Goal: Task Accomplishment & Management: Complete application form

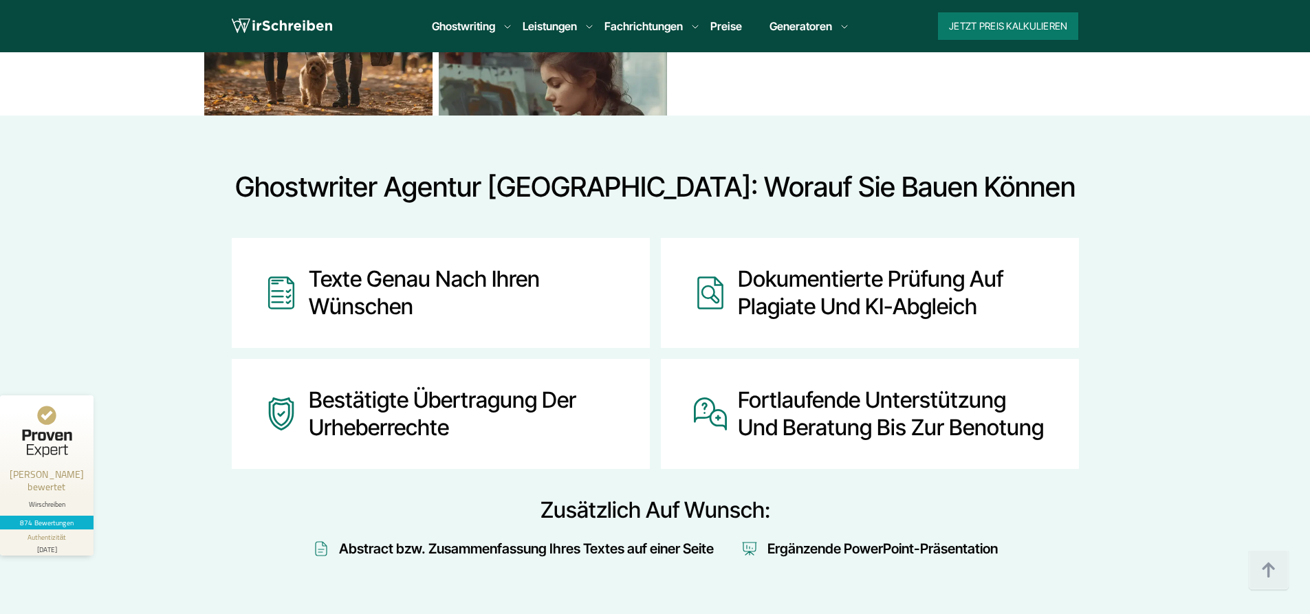
scroll to position [1581, 0]
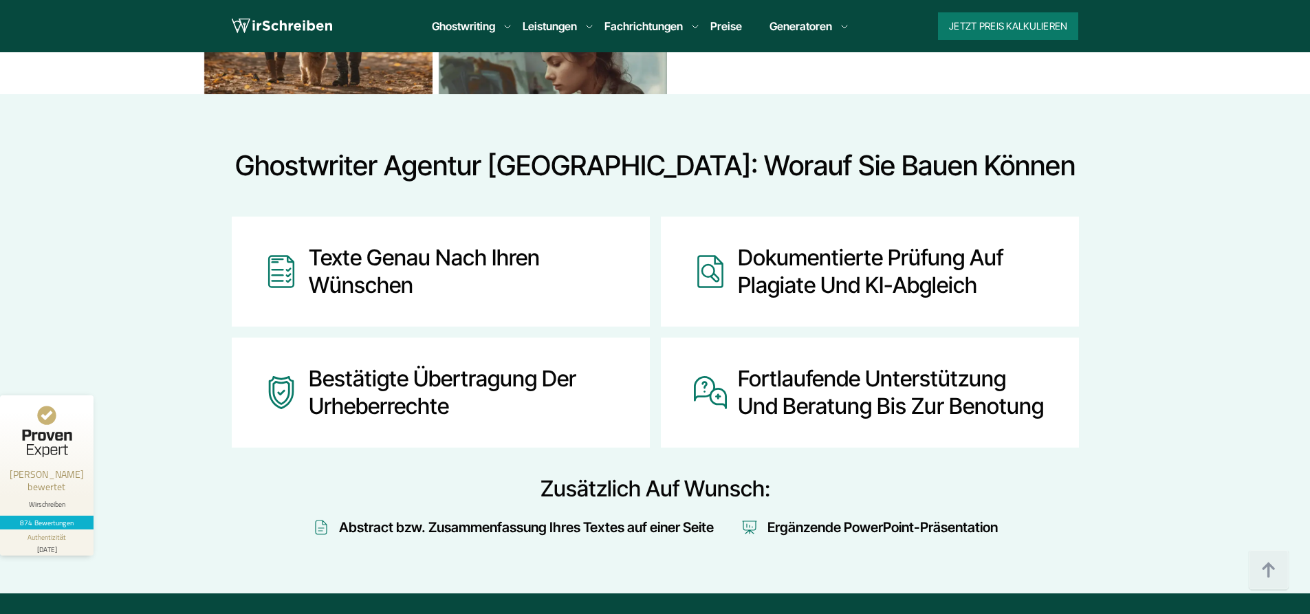
click at [800, 527] on div "Ergänzende PowerPoint-Präsentation" at bounding box center [882, 527] width 230 height 22
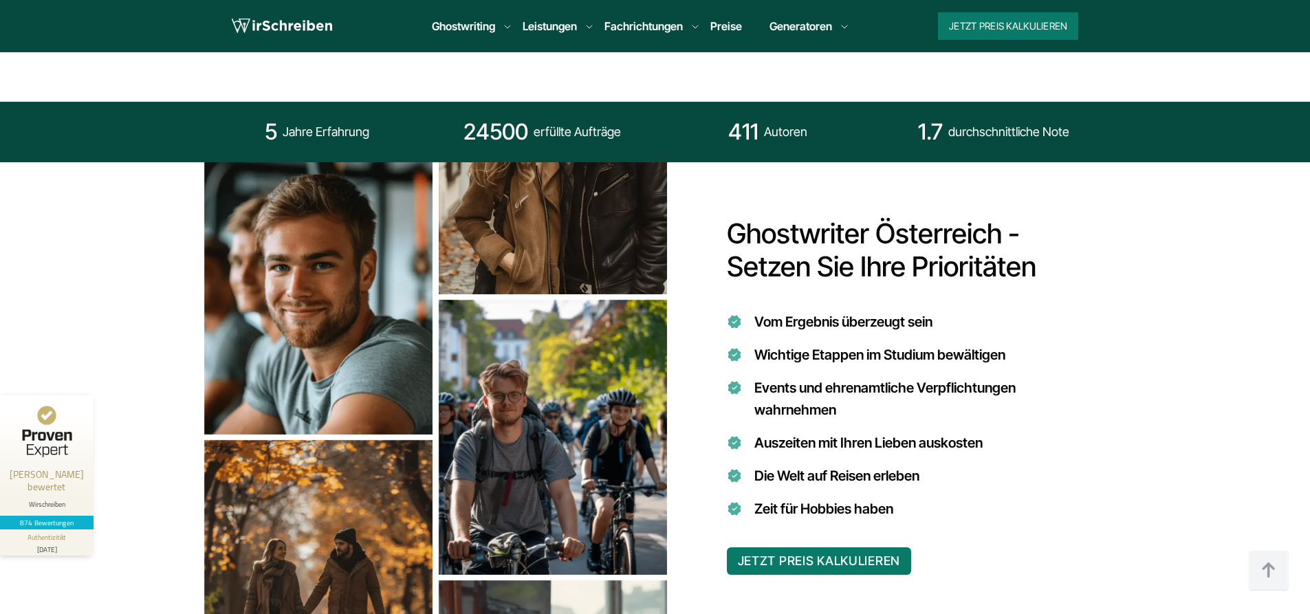
scroll to position [963, 0]
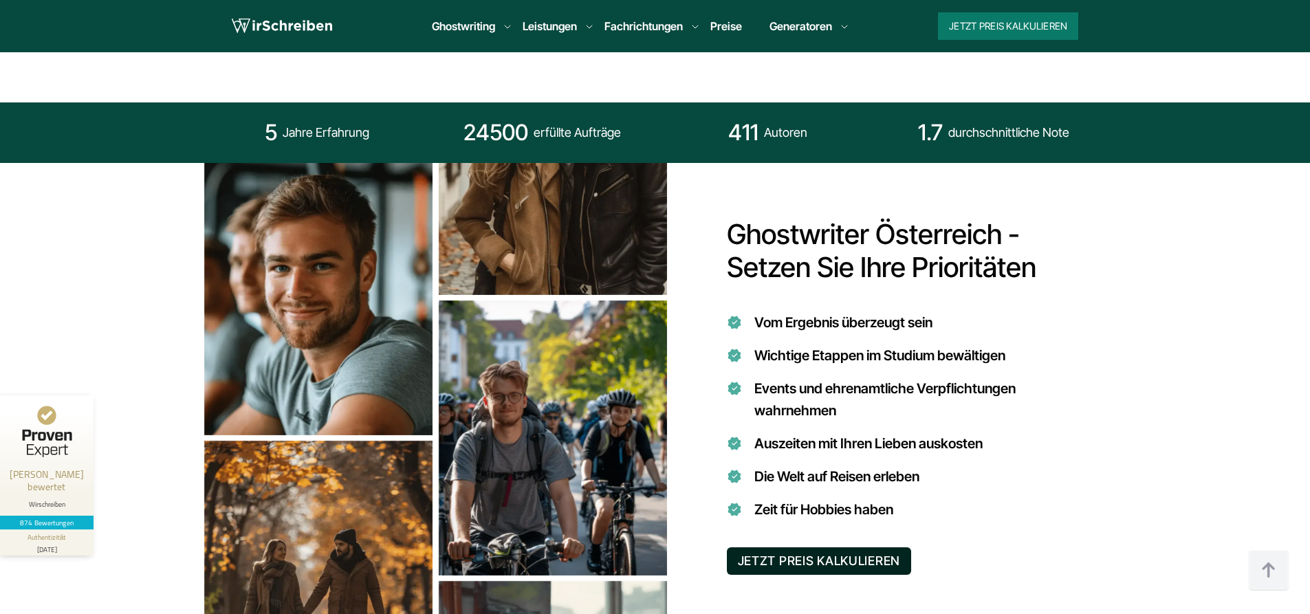
click at [780, 562] on button "JETZT PREIS KALKULIEREN" at bounding box center [819, 561] width 185 height 28
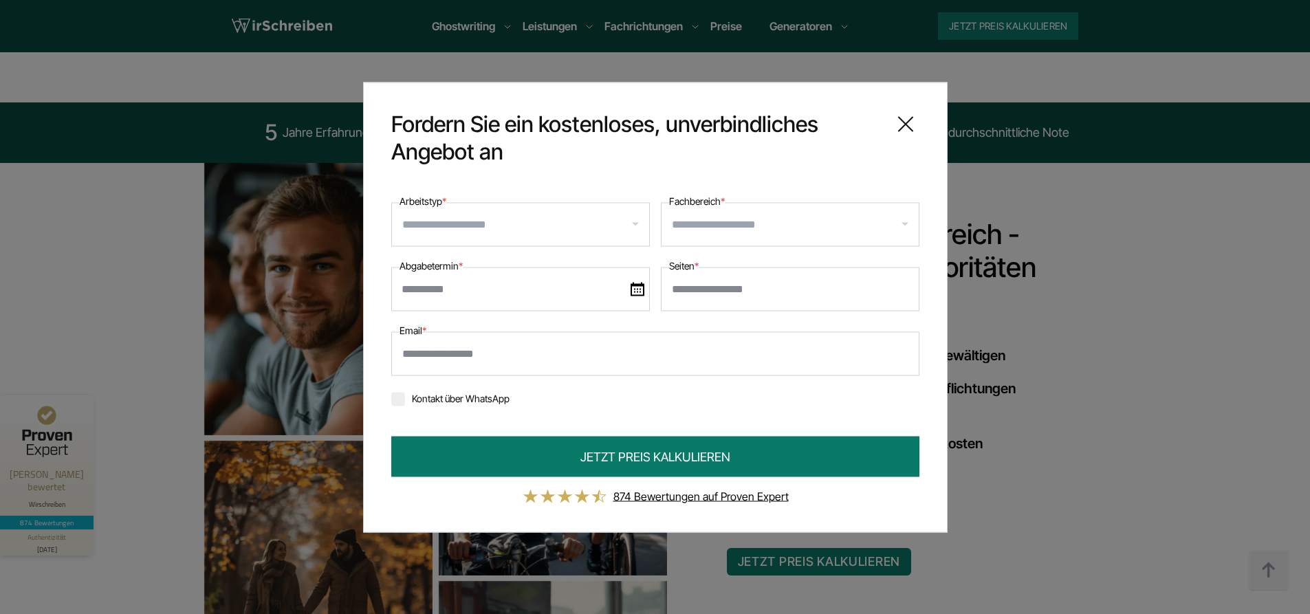
click at [489, 231] on input "Arbeitstyp *" at bounding box center [525, 224] width 247 height 22
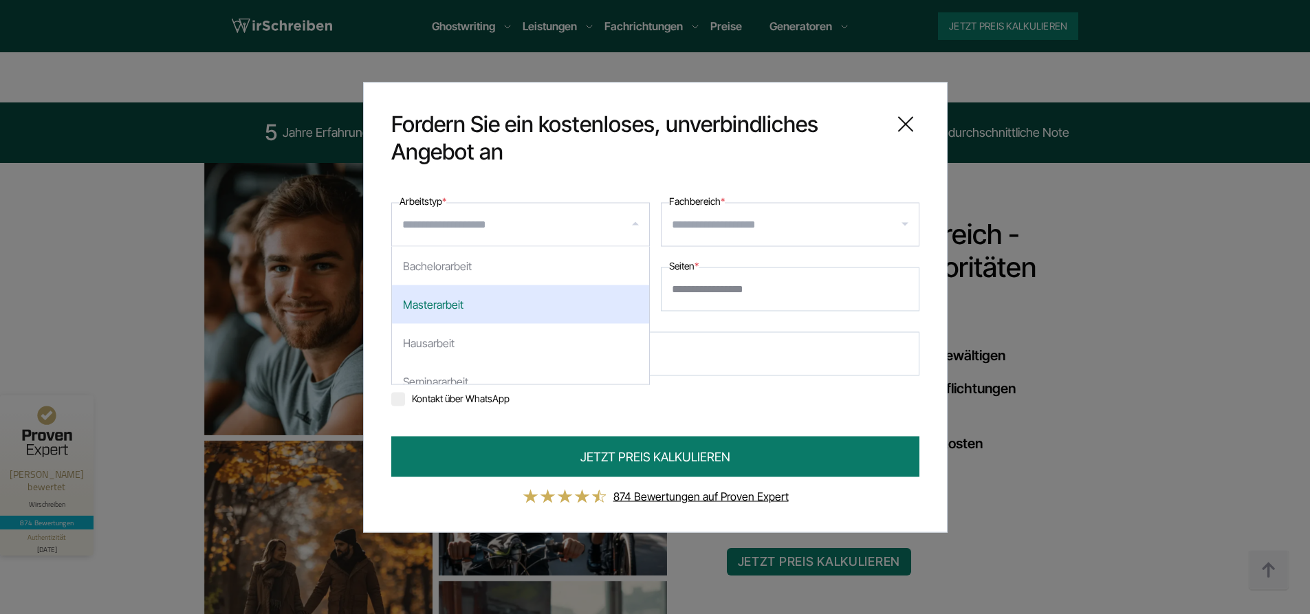
click at [460, 316] on div "Masterarbeit" at bounding box center [520, 304] width 257 height 39
select select "**"
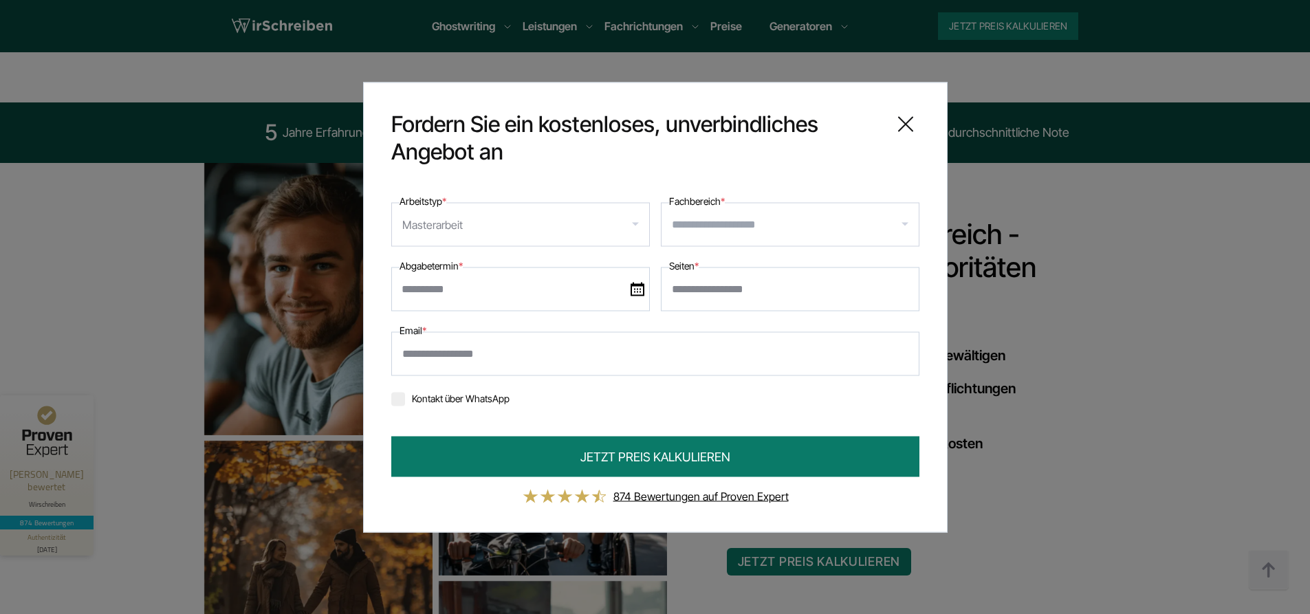
click at [707, 229] on input "Fachbereich *" at bounding box center [795, 224] width 247 height 22
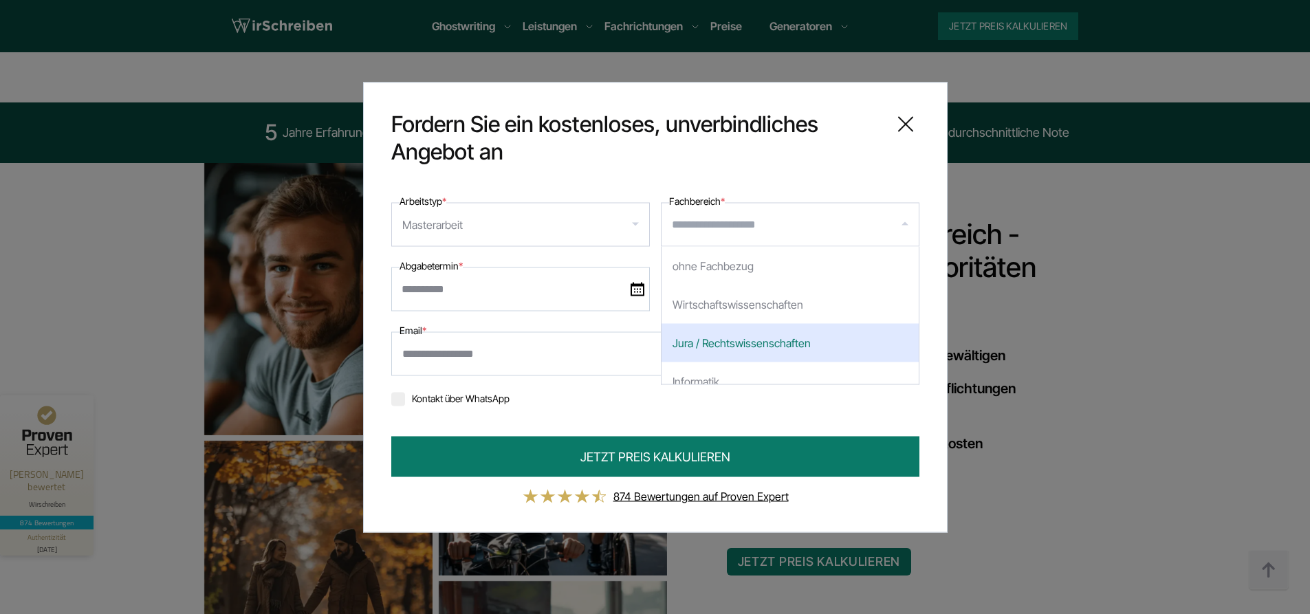
click at [739, 342] on div "Jura / Rechtswissenschaften" at bounding box center [789, 342] width 257 height 39
select select "*"
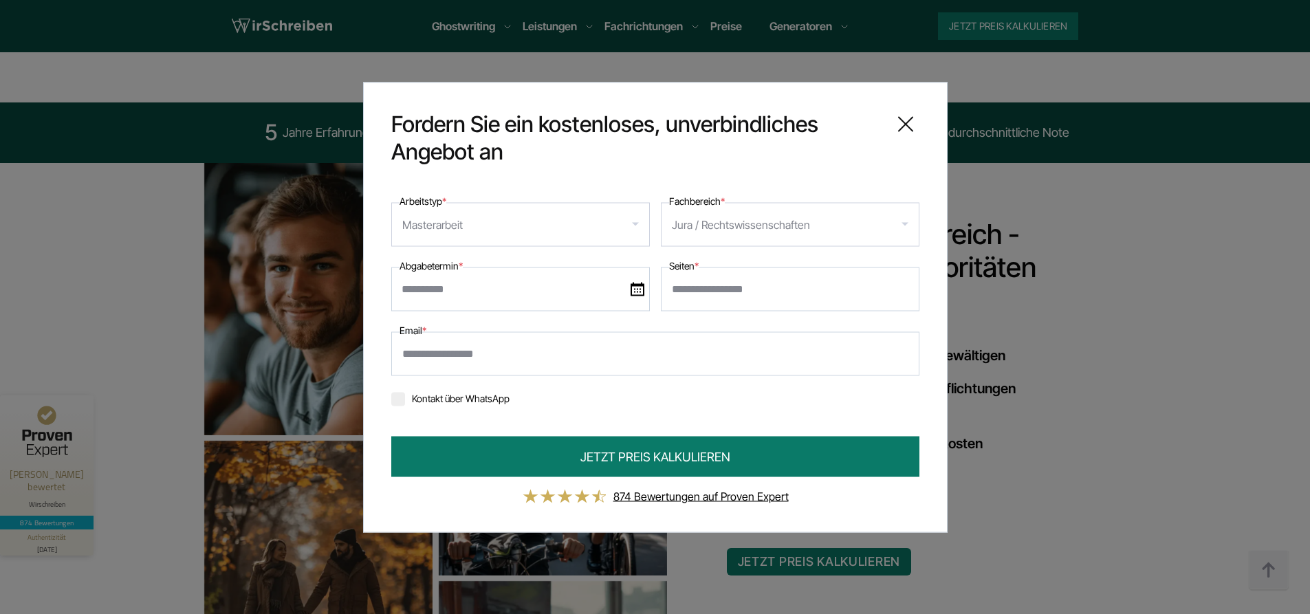
click at [504, 288] on input "text" at bounding box center [520, 289] width 259 height 44
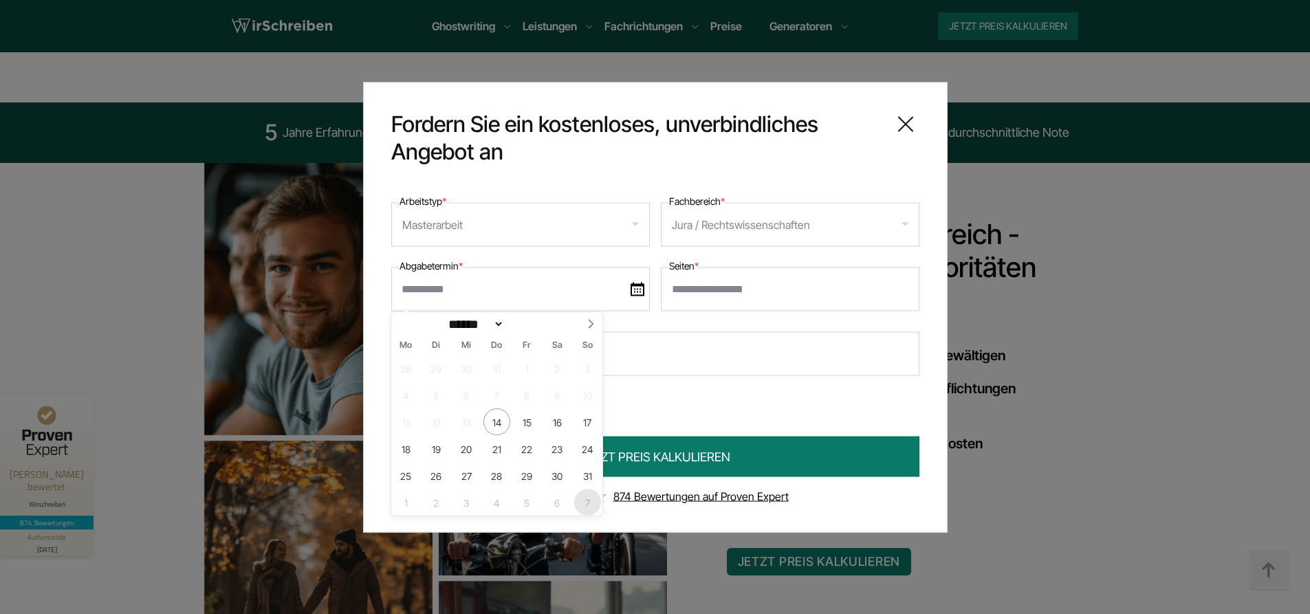
click at [593, 503] on span "7" at bounding box center [587, 502] width 27 height 27
type input "**********"
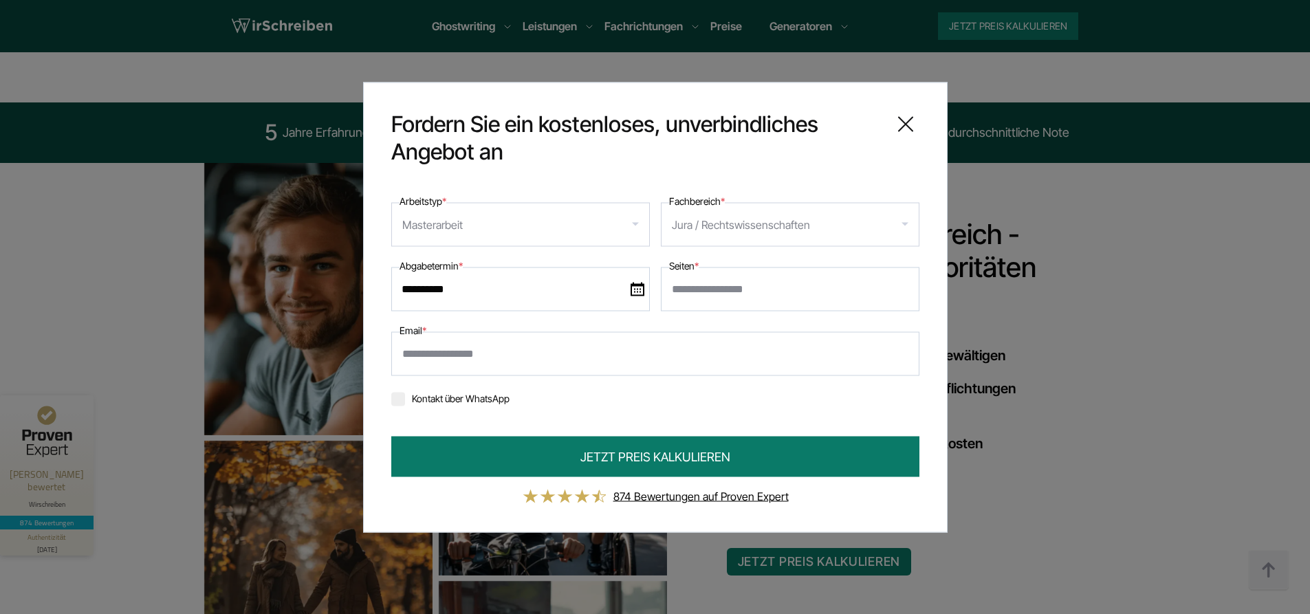
click at [635, 281] on input "**********" at bounding box center [520, 289] width 259 height 44
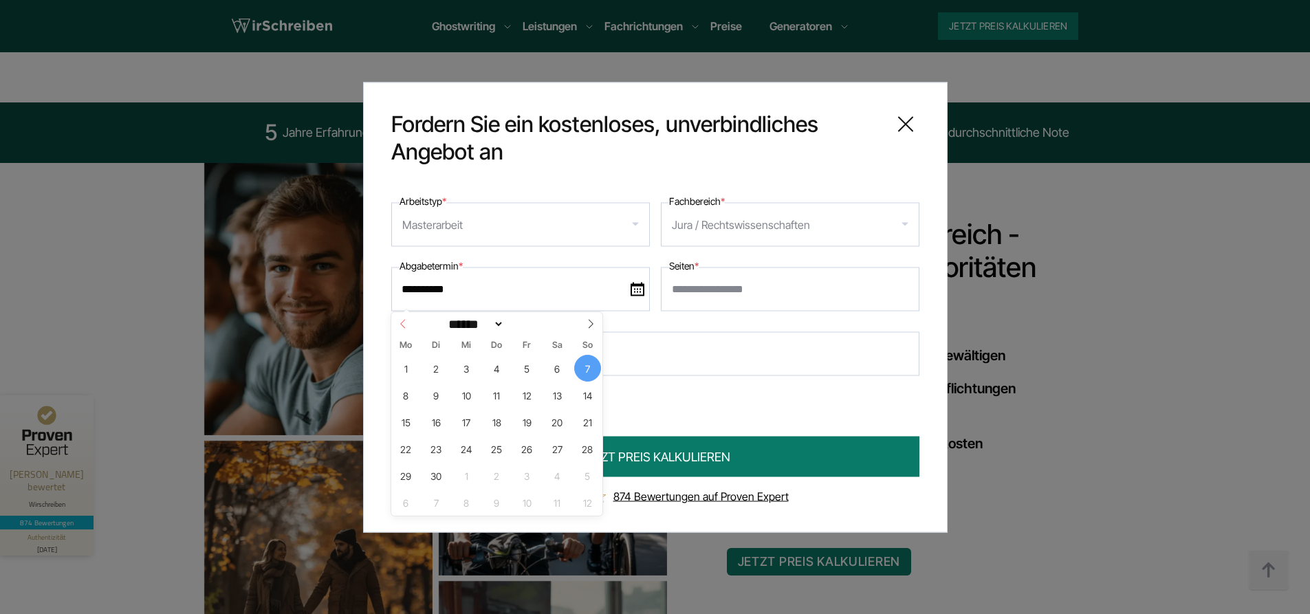
click at [402, 322] on icon at bounding box center [403, 324] width 10 height 10
select select "*"
click at [583, 472] on span "31" at bounding box center [587, 475] width 27 height 27
type input "**********"
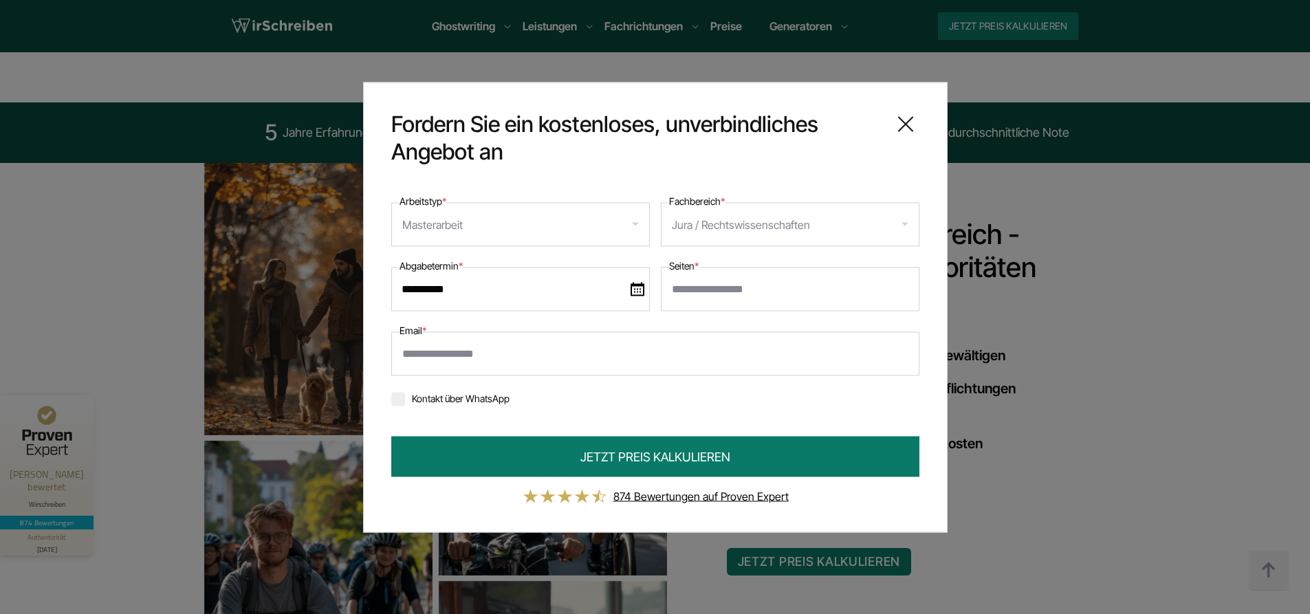
click at [707, 296] on input "Seiten *" at bounding box center [790, 289] width 259 height 44
type input "**"
click at [511, 358] on input "Email *" at bounding box center [655, 353] width 528 height 44
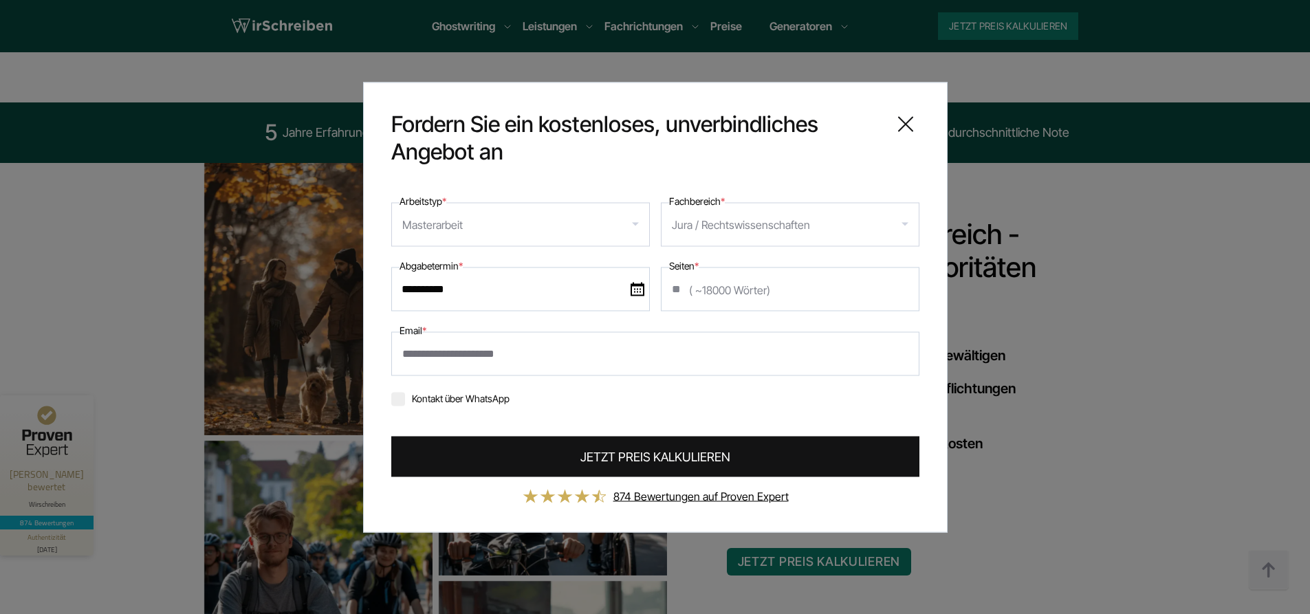
type input "**********"
click at [608, 456] on span "JETZT PREIS KALKULIEREN" at bounding box center [655, 456] width 150 height 19
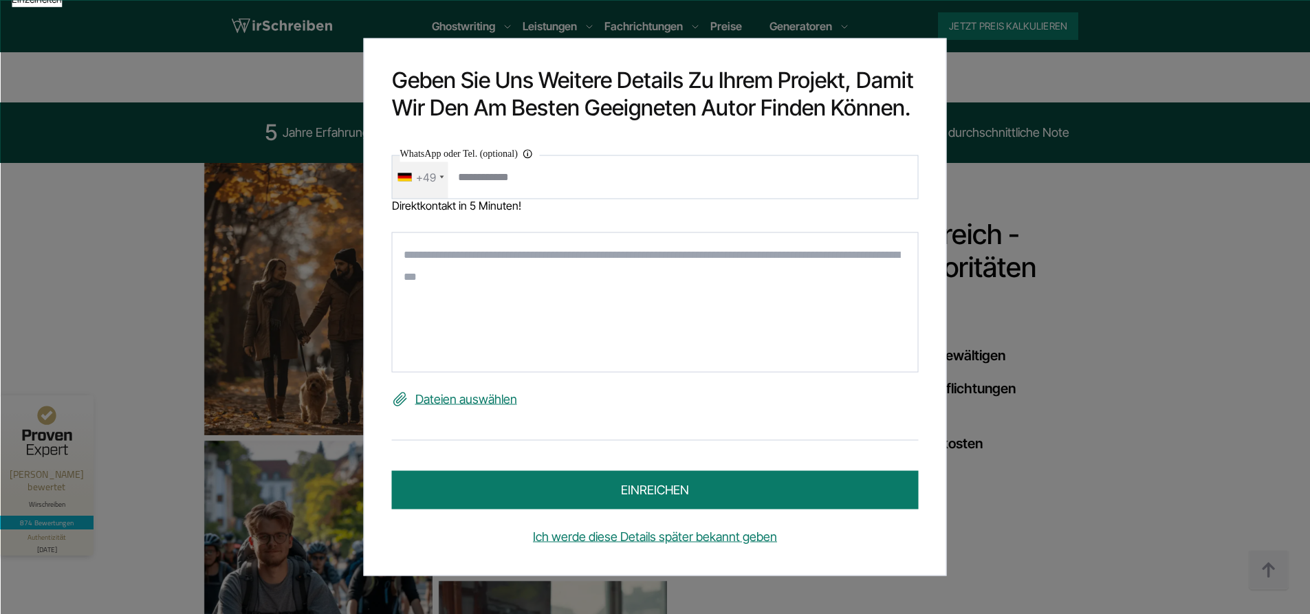
click at [434, 183] on div "+49" at bounding box center [426, 177] width 20 height 22
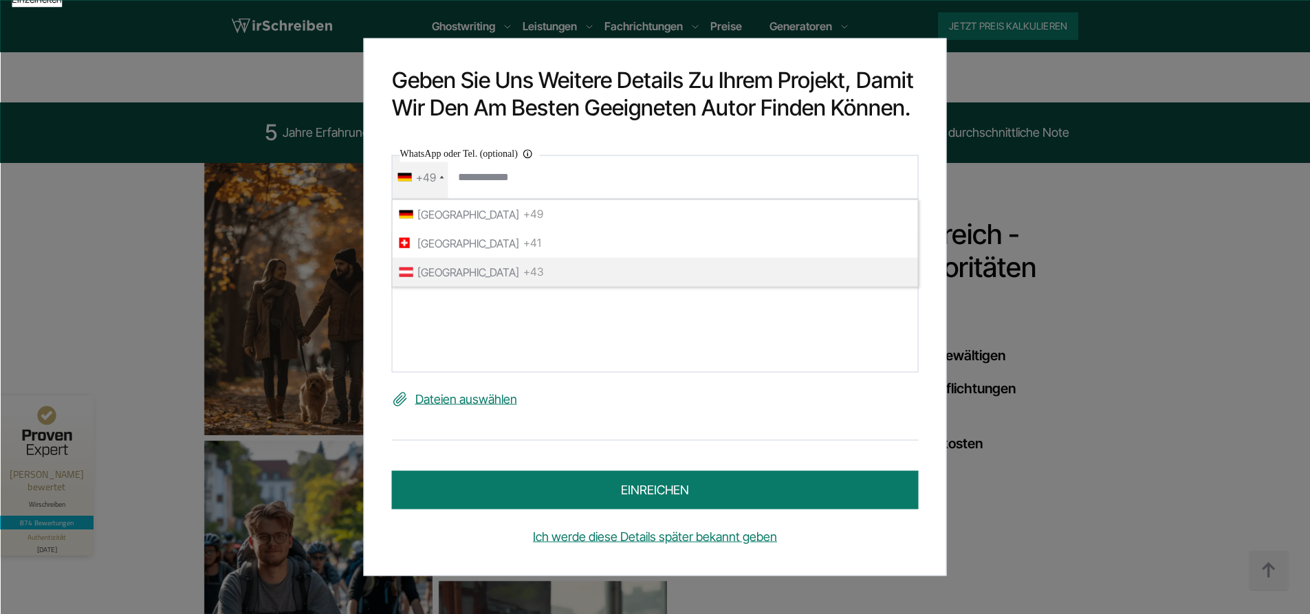
click at [454, 265] on span "[GEOGRAPHIC_DATA]" at bounding box center [468, 272] width 102 height 22
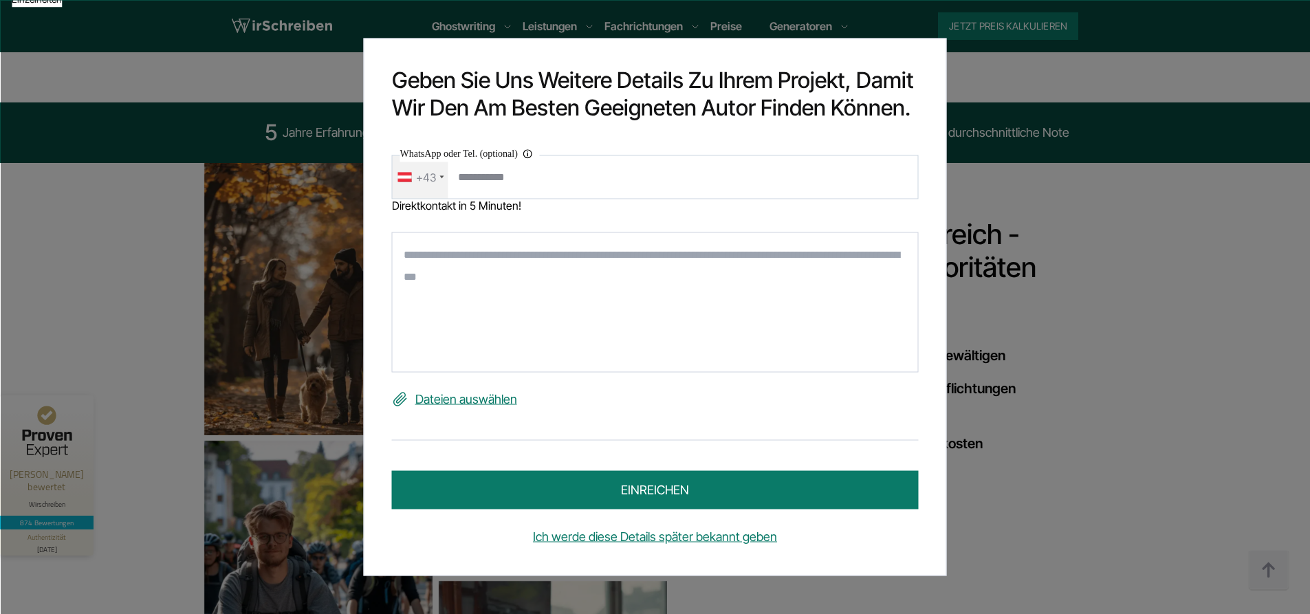
click at [521, 283] on textarea at bounding box center [655, 302] width 527 height 140
click at [514, 271] on textarea at bounding box center [655, 302] width 527 height 140
click at [508, 393] on label "Dateien auswählen" at bounding box center [655, 399] width 527 height 22
click at [0, 0] on input "Dateien auswählen" at bounding box center [0, 0] width 0 height 0
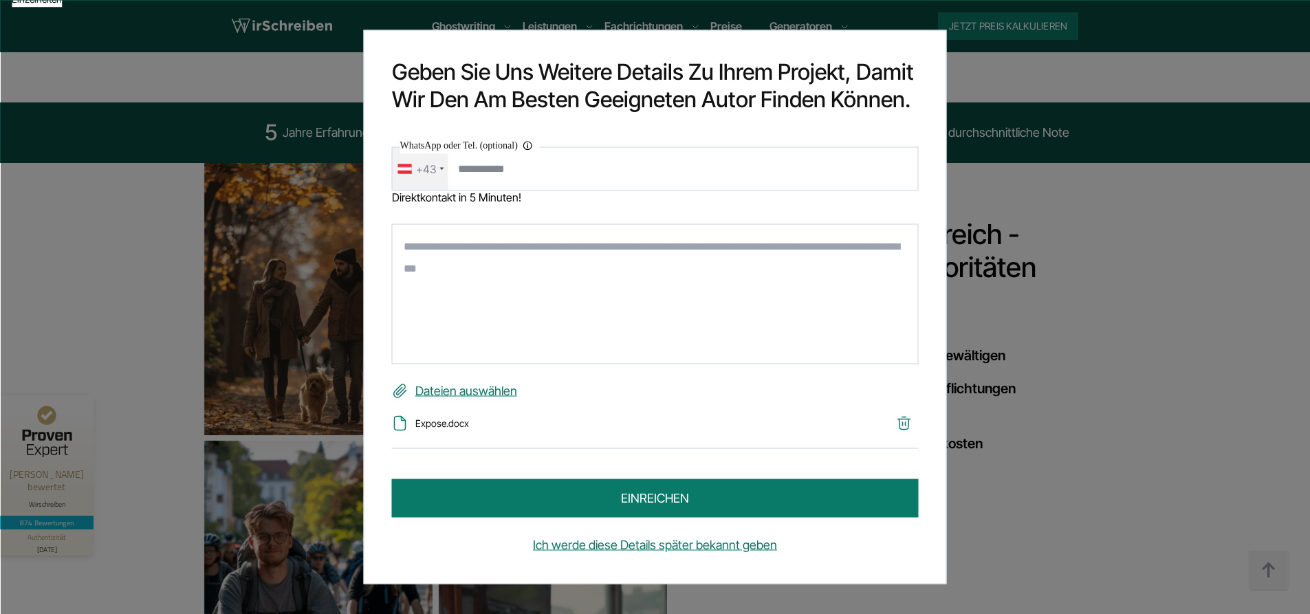
click at [434, 245] on textarea at bounding box center [655, 294] width 527 height 140
type textarea "**********"
click at [664, 499] on button "einreichen" at bounding box center [655, 498] width 527 height 39
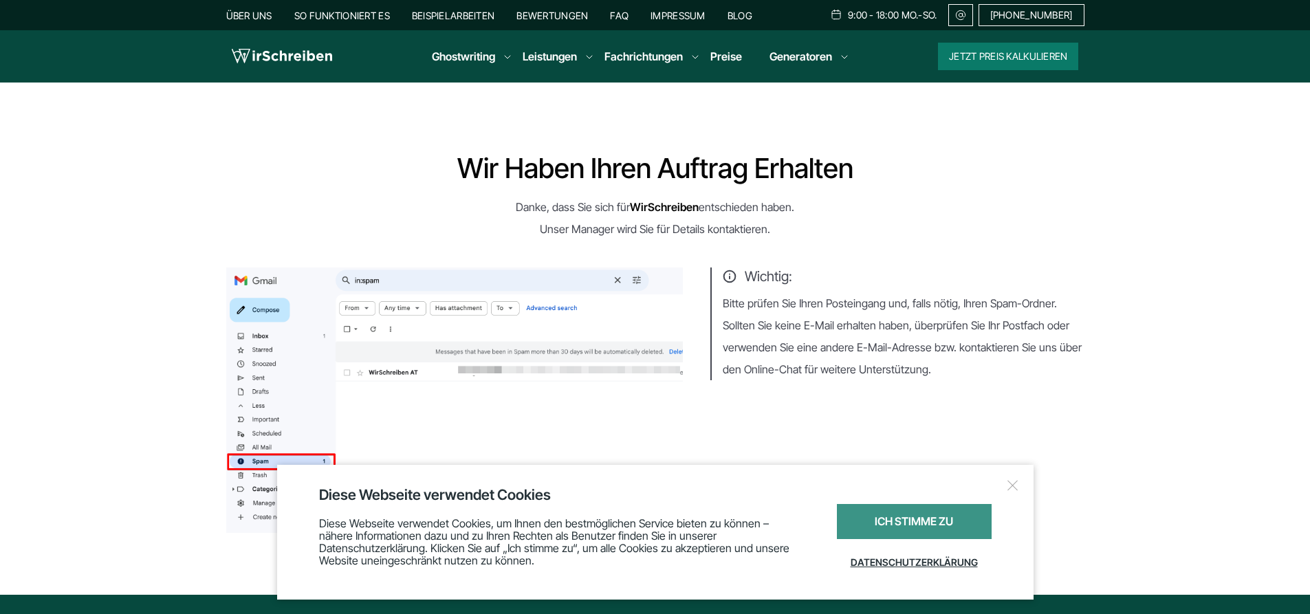
click at [864, 527] on div "Ich stimme zu" at bounding box center [914, 521] width 155 height 35
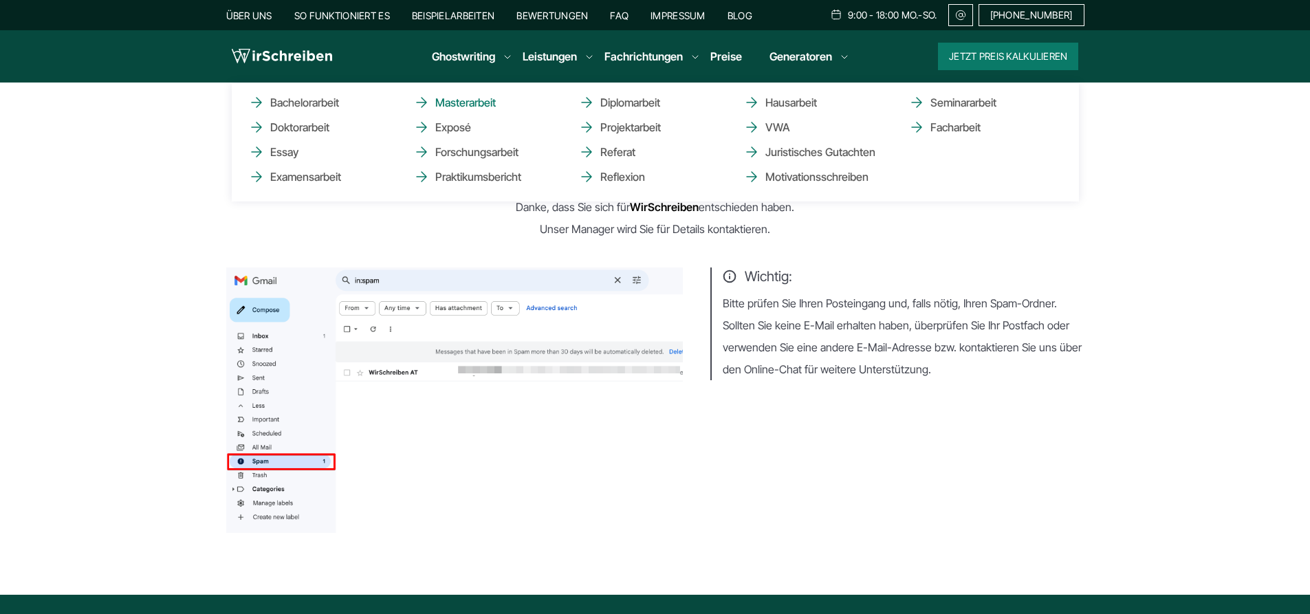
click at [473, 102] on link "Masterarbeit" at bounding box center [482, 102] width 138 height 17
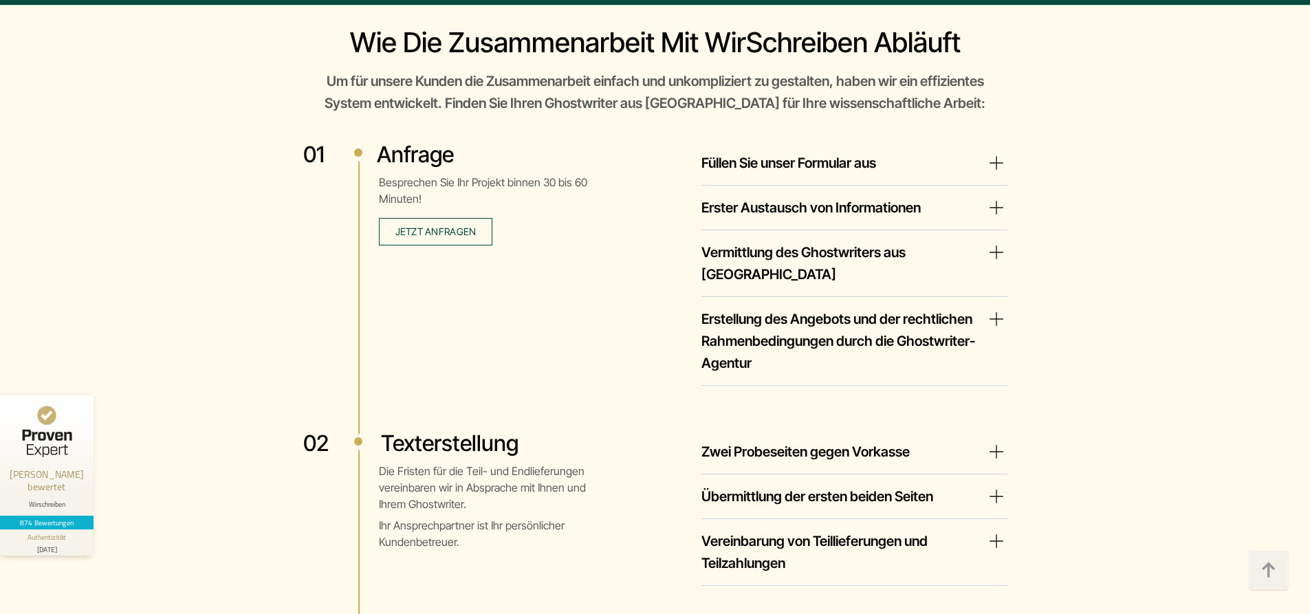
scroll to position [2338, 0]
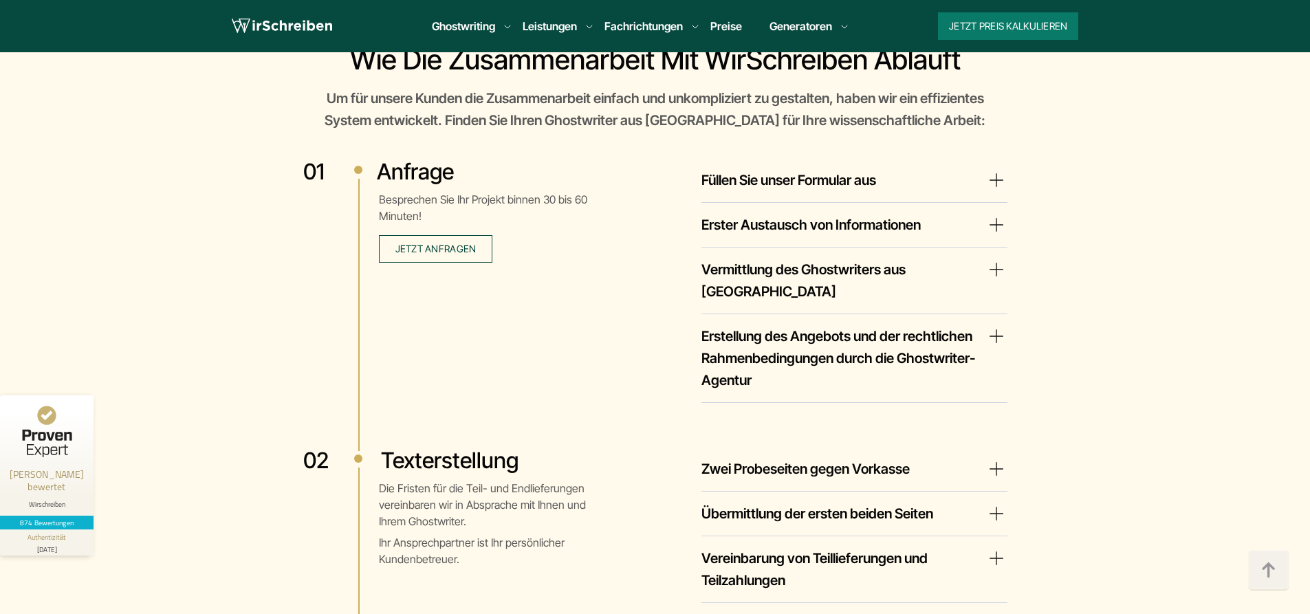
click at [916, 190] on summary "Füllen Sie unser Formular aus" at bounding box center [854, 180] width 306 height 22
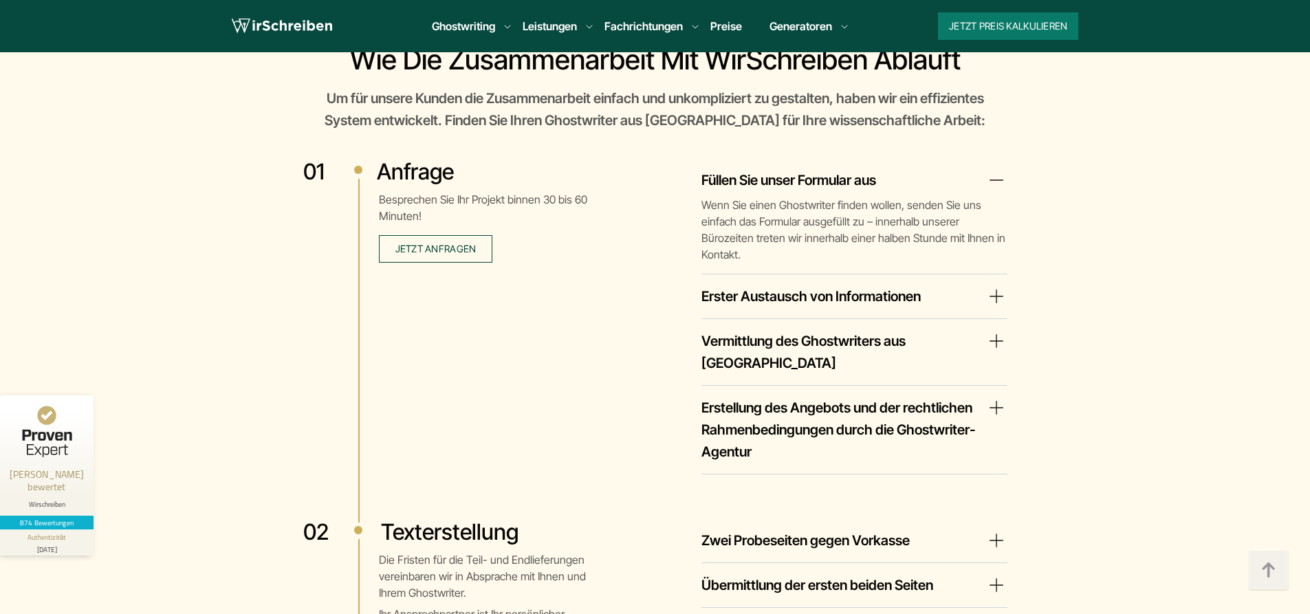
click at [947, 285] on summary "Erster Austausch von Informationen" at bounding box center [854, 296] width 306 height 22
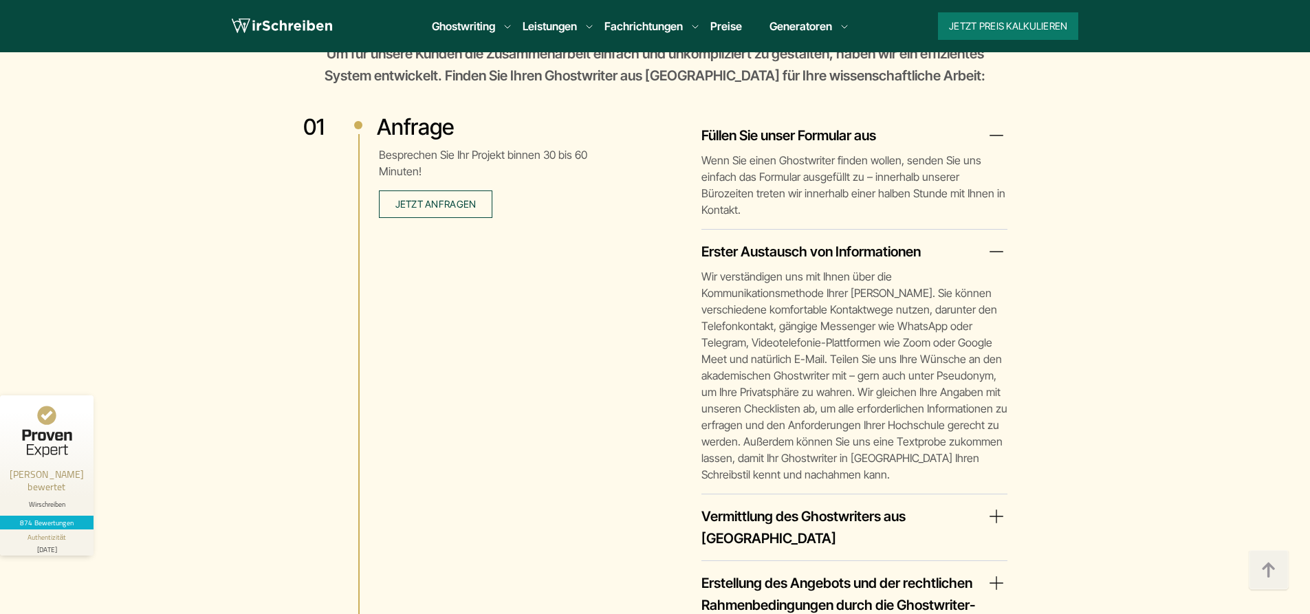
scroll to position [2406, 0]
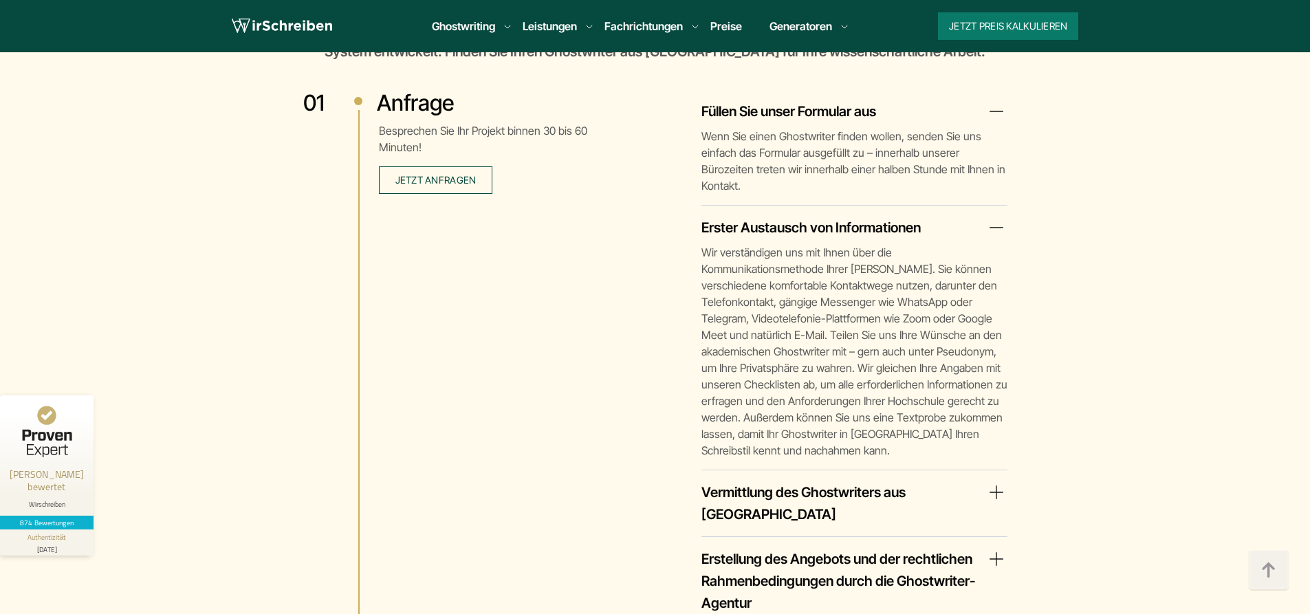
click at [903, 481] on summary "Vermittlung des Ghostwriters aus [GEOGRAPHIC_DATA]" at bounding box center [854, 503] width 306 height 44
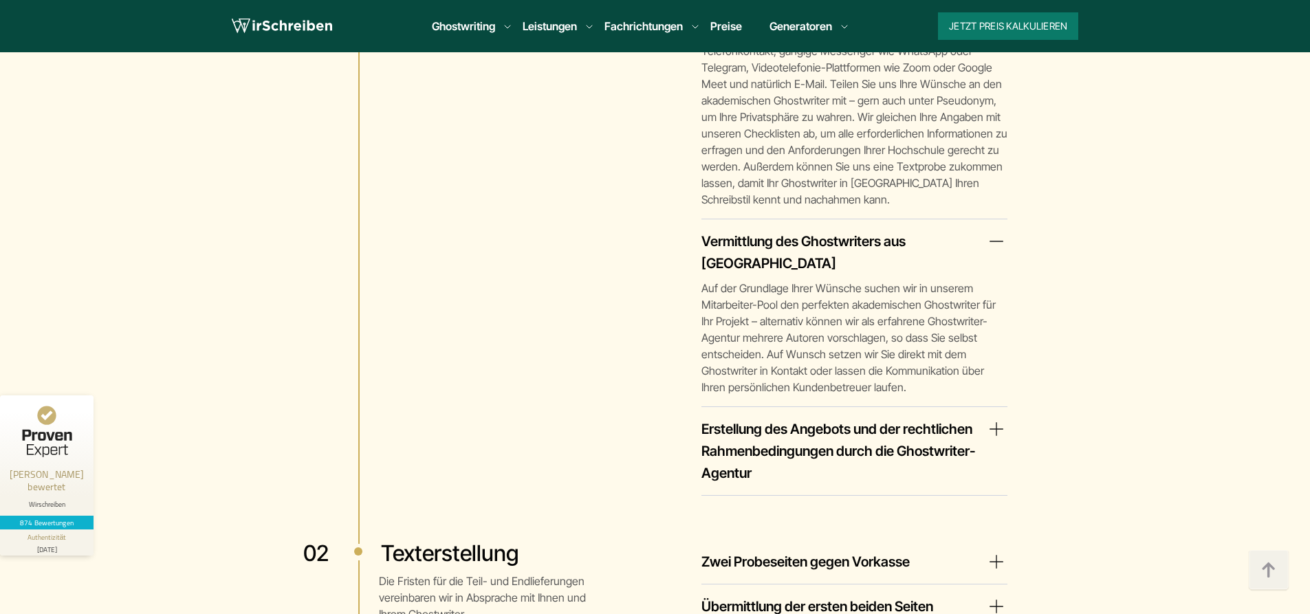
scroll to position [2681, 0]
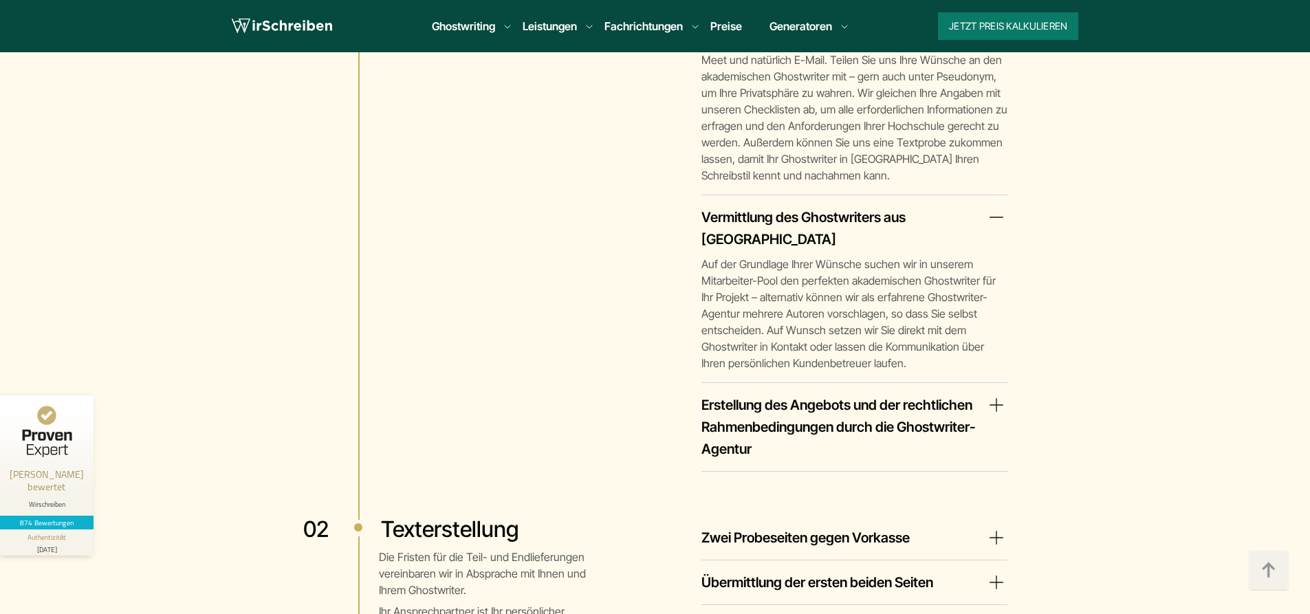
click at [881, 394] on summary "Erstellung des Angebots und der rechtlichen Rahmenbedingungen durch die Ghostwr…" at bounding box center [854, 427] width 306 height 66
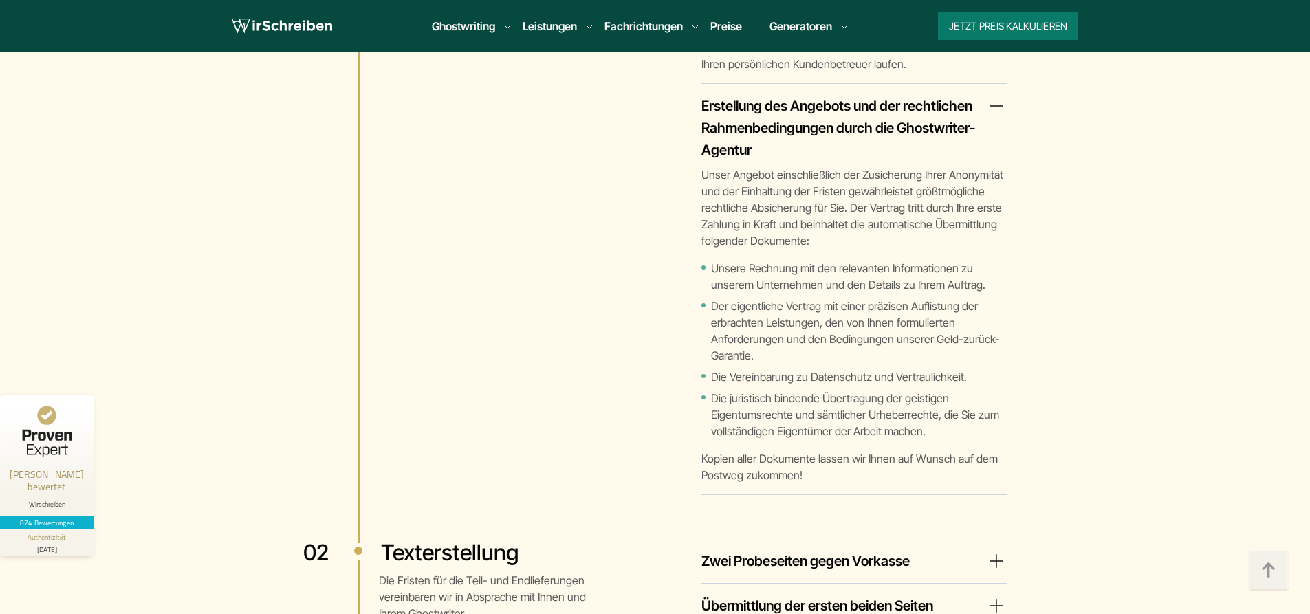
scroll to position [3094, 0]
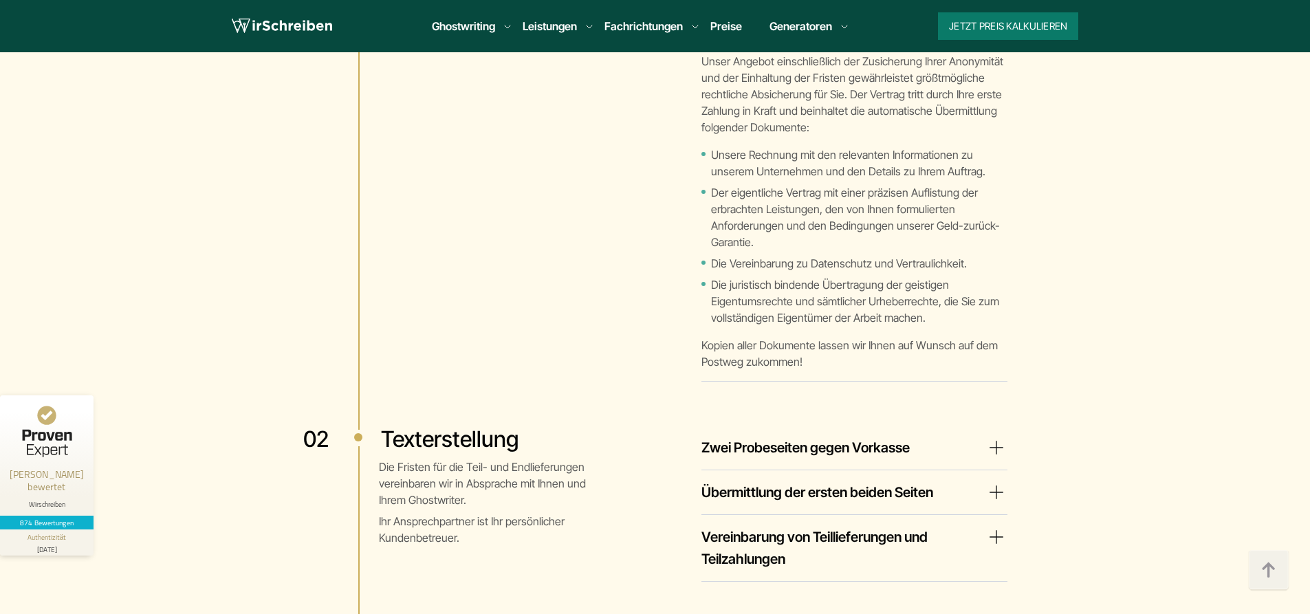
click at [925, 437] on summary "Zwei Probeseiten gegen Vorkasse" at bounding box center [854, 448] width 306 height 22
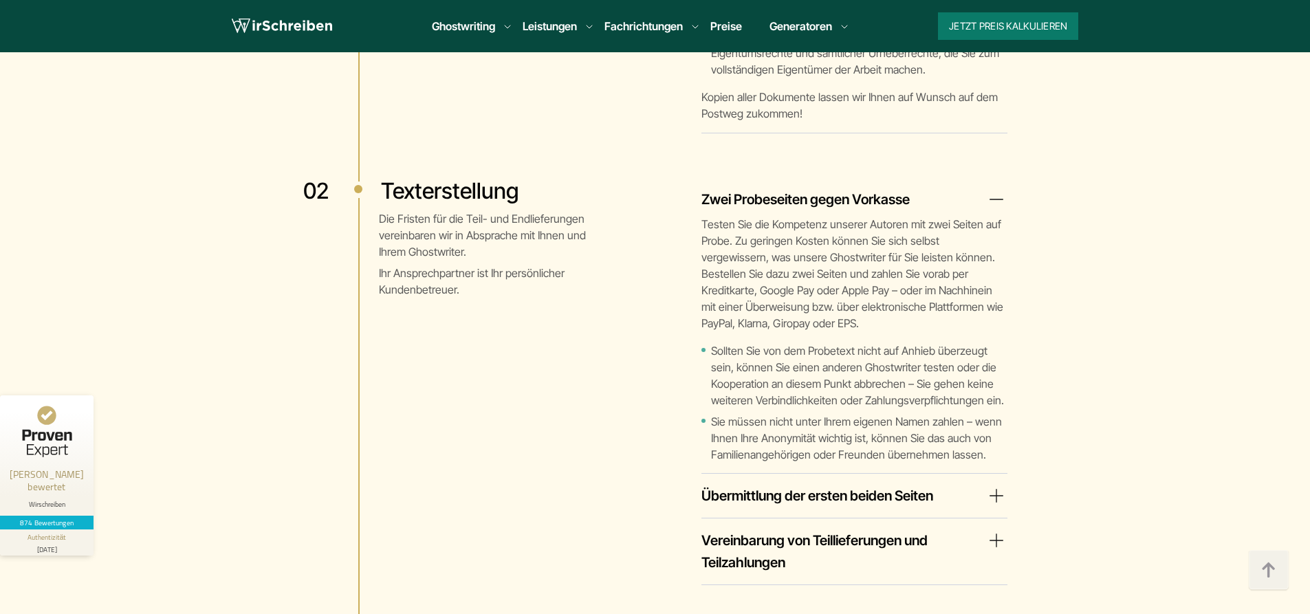
scroll to position [3369, 0]
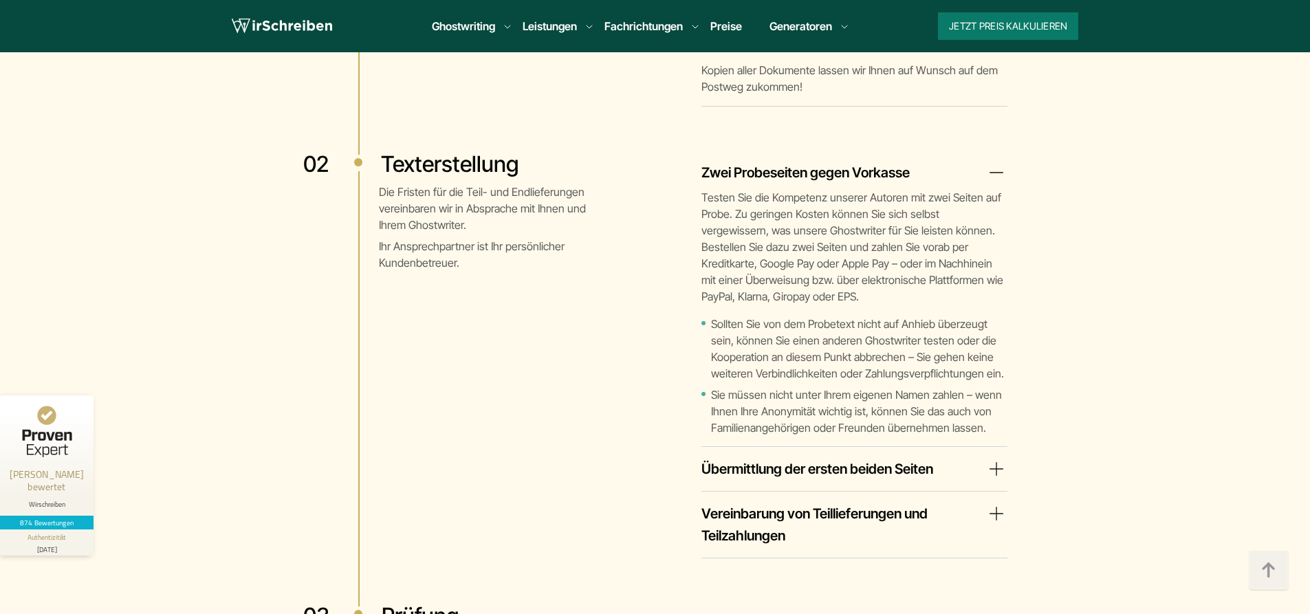
click at [900, 458] on summary "Übermittlung der ersten beiden Seiten" at bounding box center [854, 469] width 306 height 22
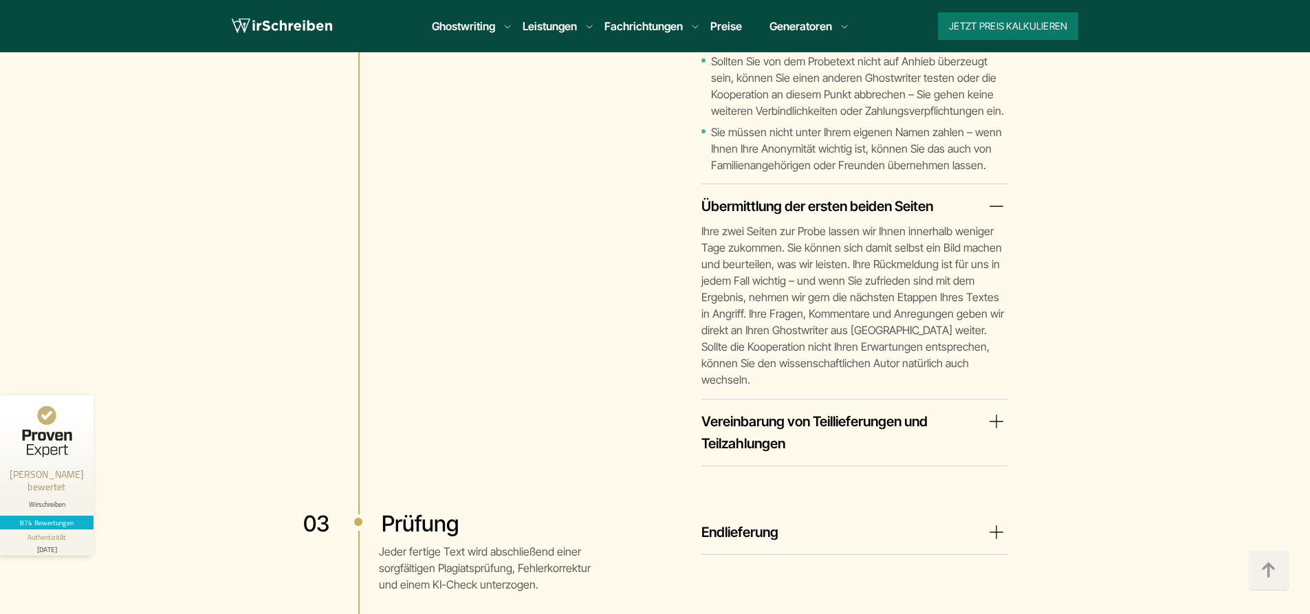
scroll to position [3644, 0]
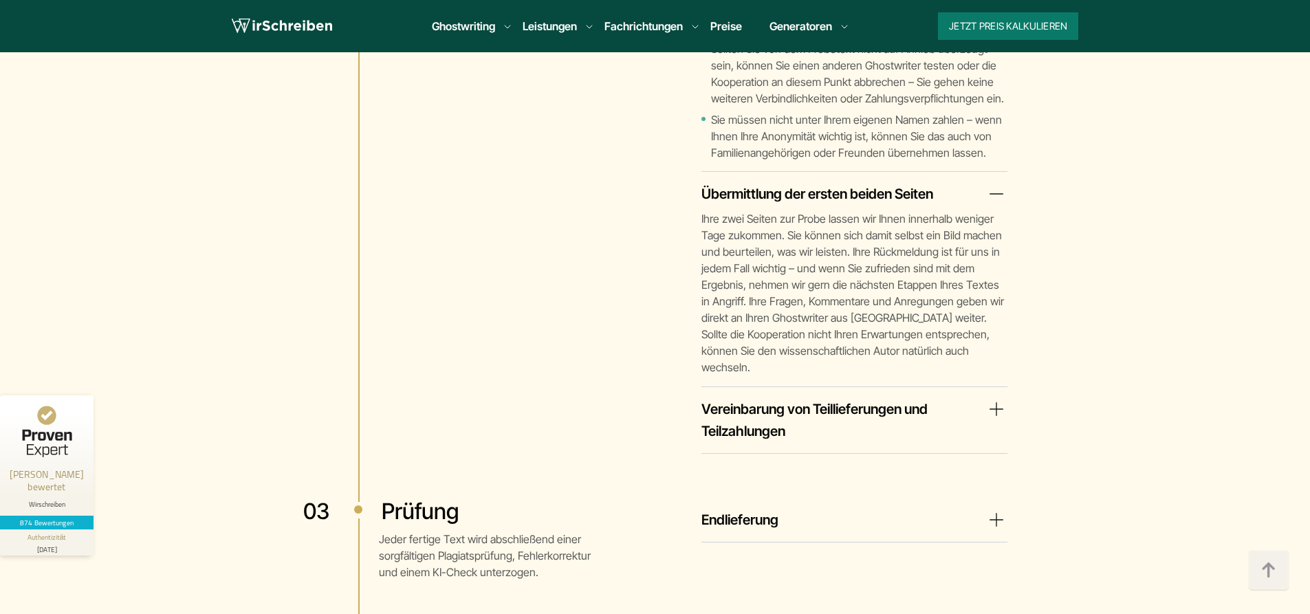
click at [871, 398] on summary "Vereinbarung von Teillieferungen und Teilzahlungen" at bounding box center [854, 420] width 306 height 44
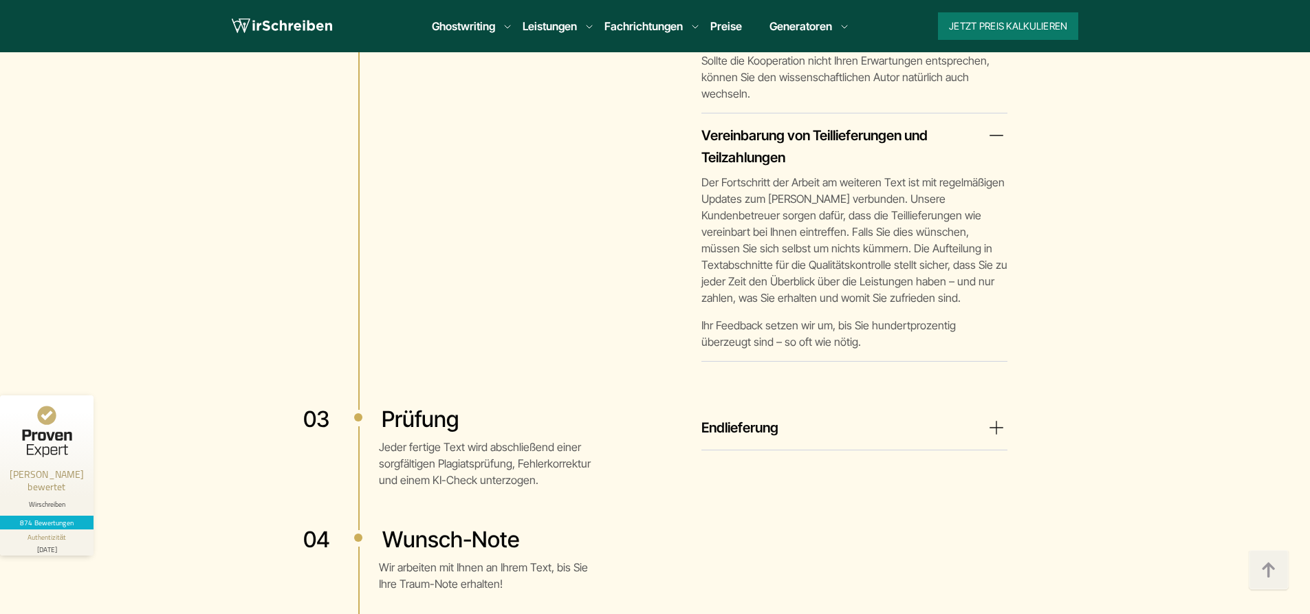
scroll to position [3919, 0]
click at [846, 415] on summary "Endlieferung" at bounding box center [854, 426] width 306 height 22
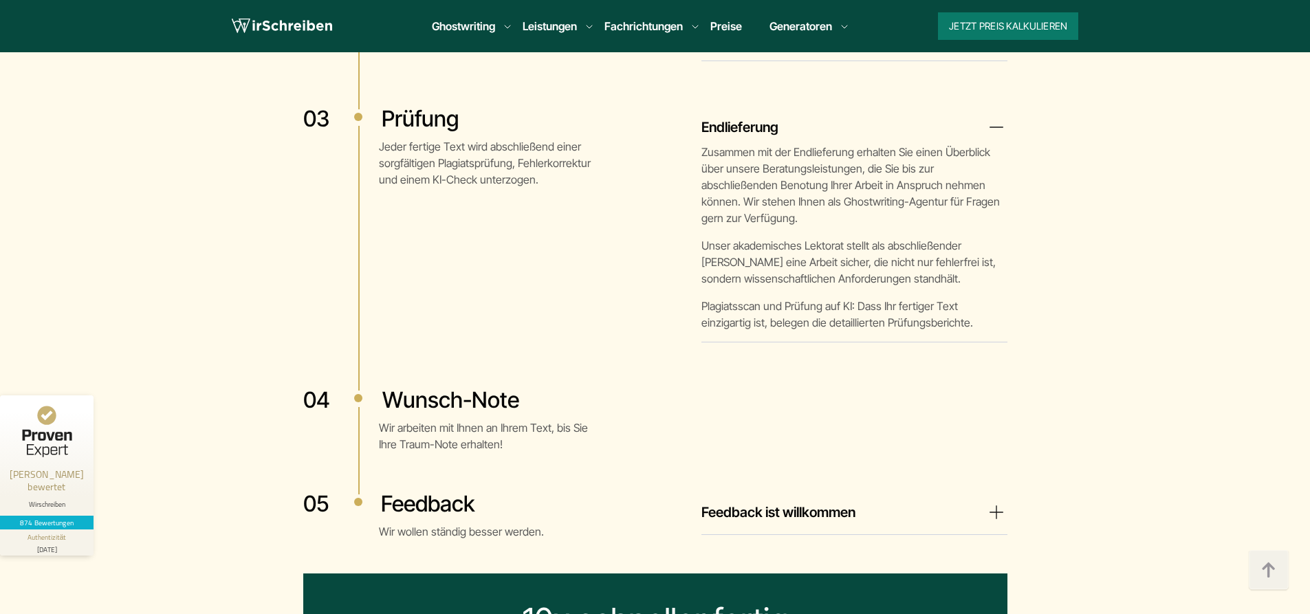
scroll to position [4263, 0]
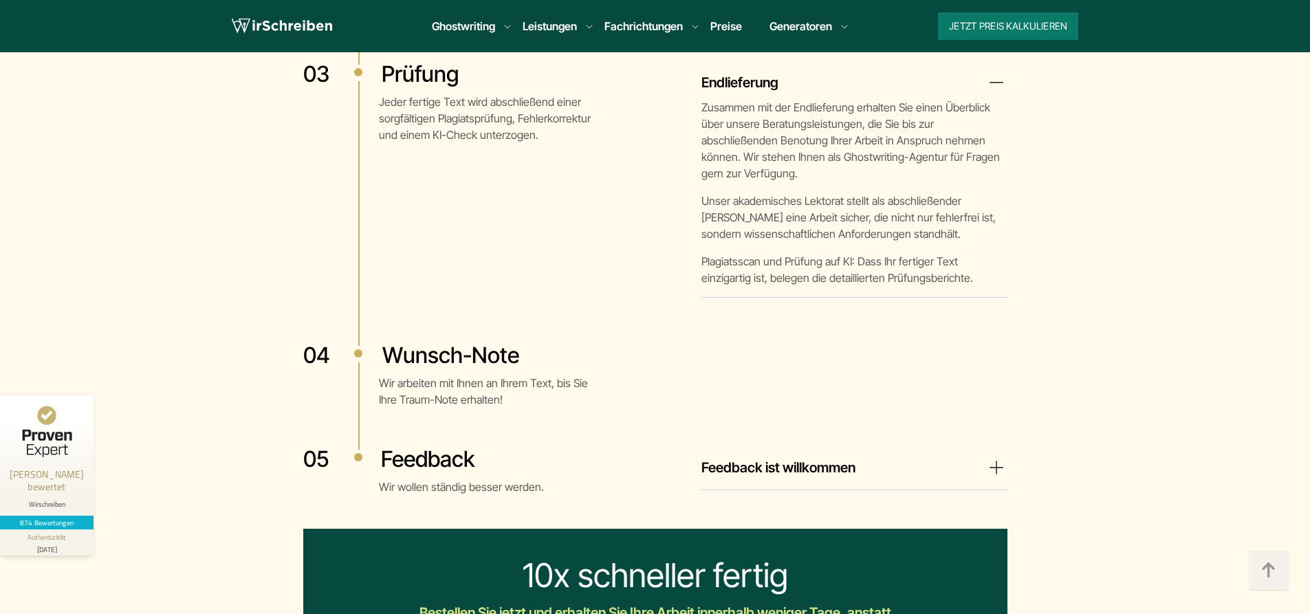
click at [950, 457] on summary "Feedback ist willkommen" at bounding box center [854, 468] width 306 height 22
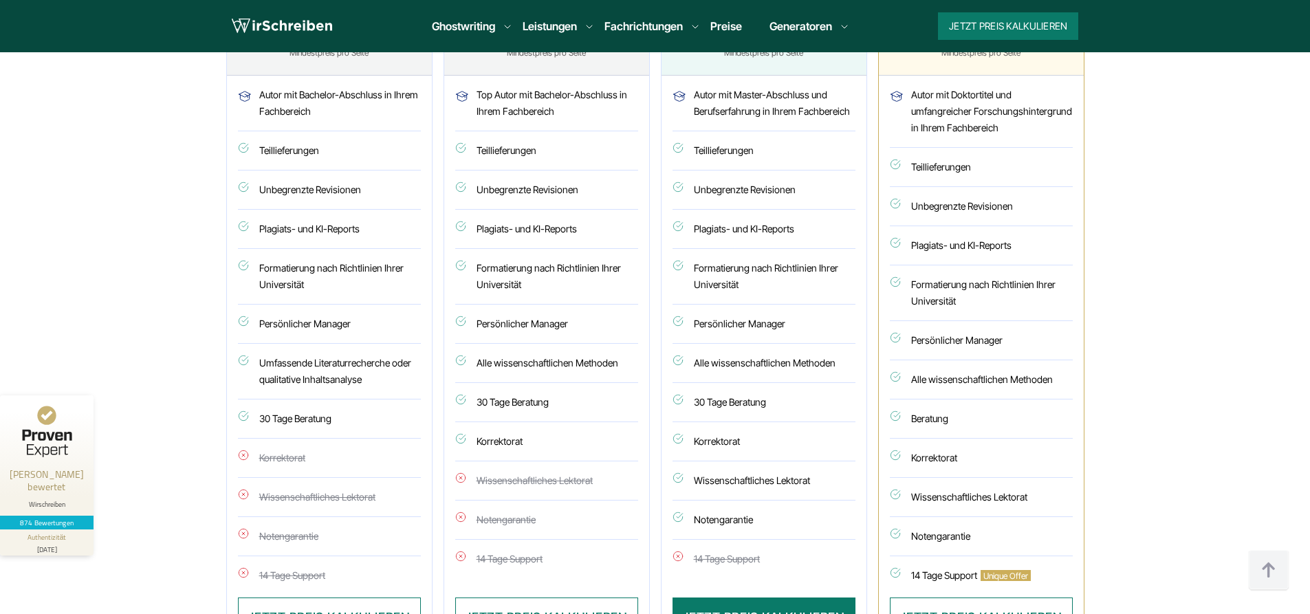
scroll to position [5363, 0]
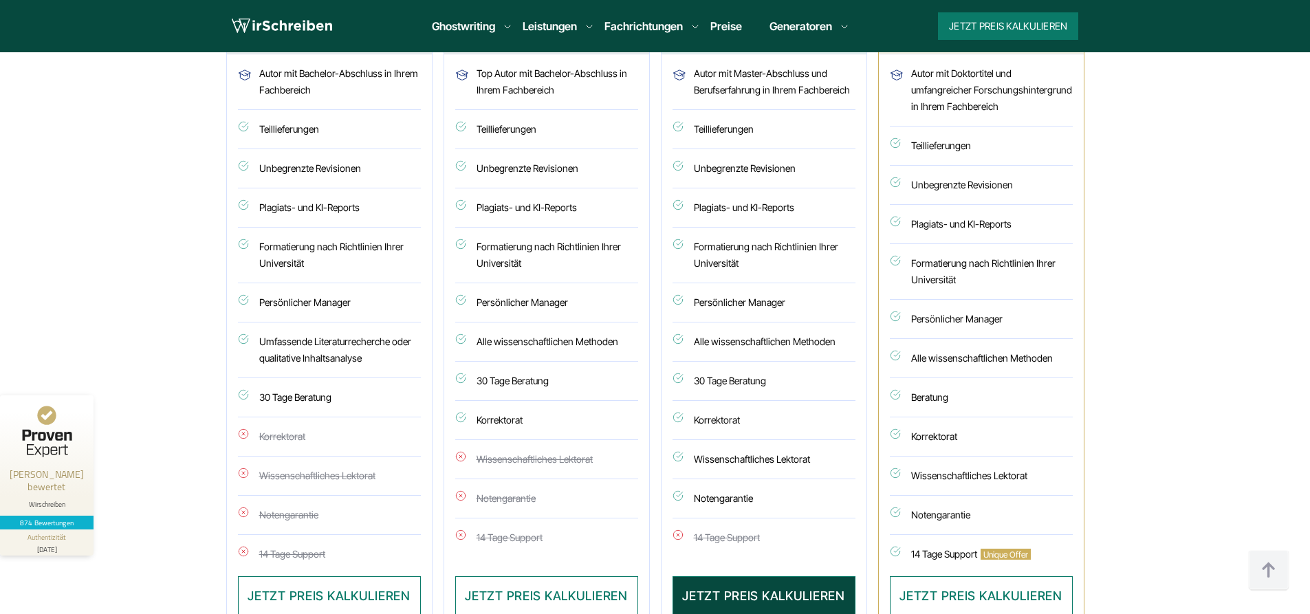
click at [799, 576] on button "JETZT PREIS KALKULIEREN" at bounding box center [763, 596] width 183 height 40
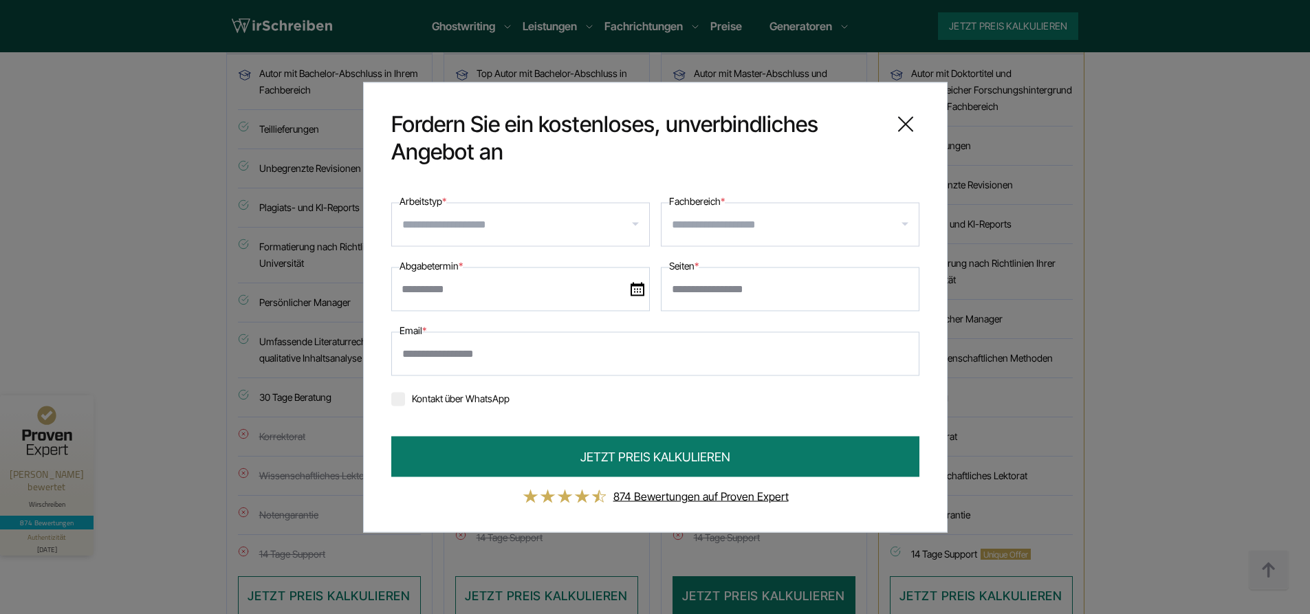
click at [910, 122] on icon at bounding box center [906, 124] width 28 height 28
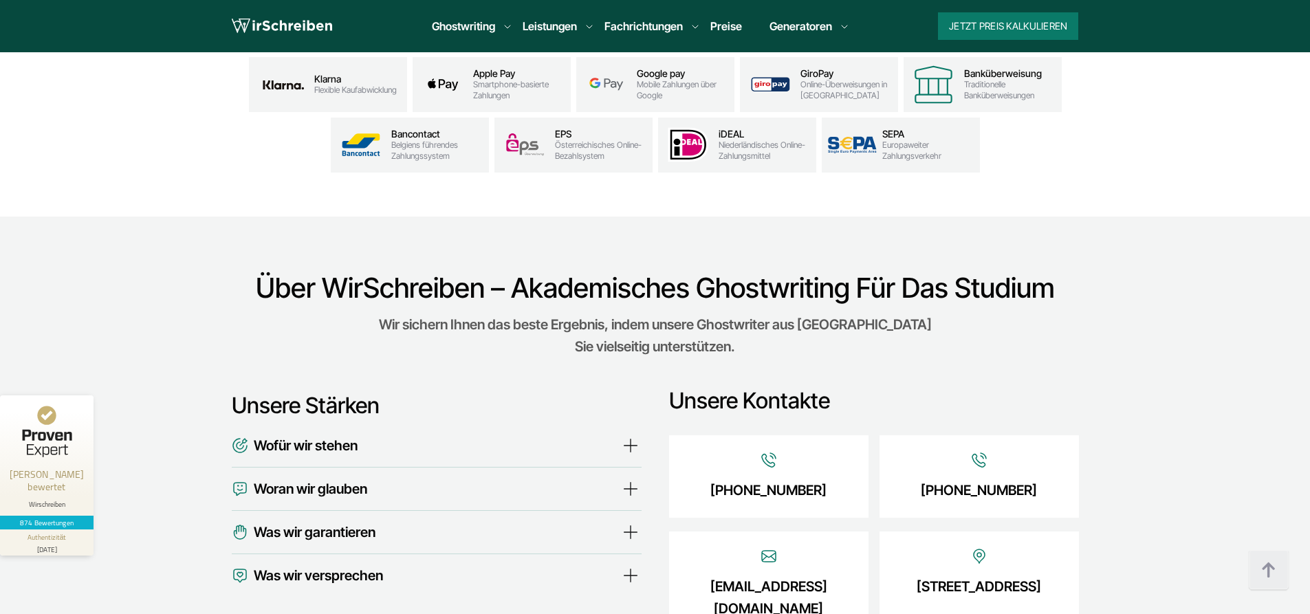
scroll to position [6051, 0]
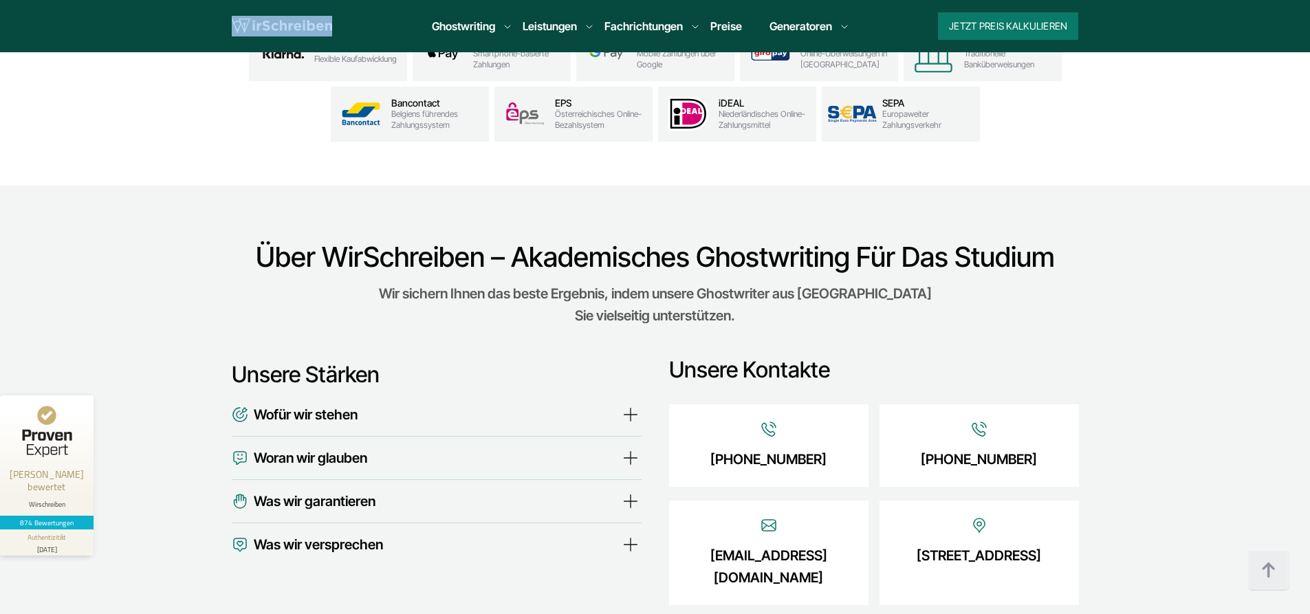
drag, startPoint x: 340, startPoint y: 29, endPoint x: 228, endPoint y: 28, distance: 112.8
click at [228, 28] on div "Jetzt Preis kalkulieren 9:00 - 18:00 Mo.-So. +41 41 512 6005 Über uns" at bounding box center [655, 26] width 880 height 28
